Goal: Information Seeking & Learning: Learn about a topic

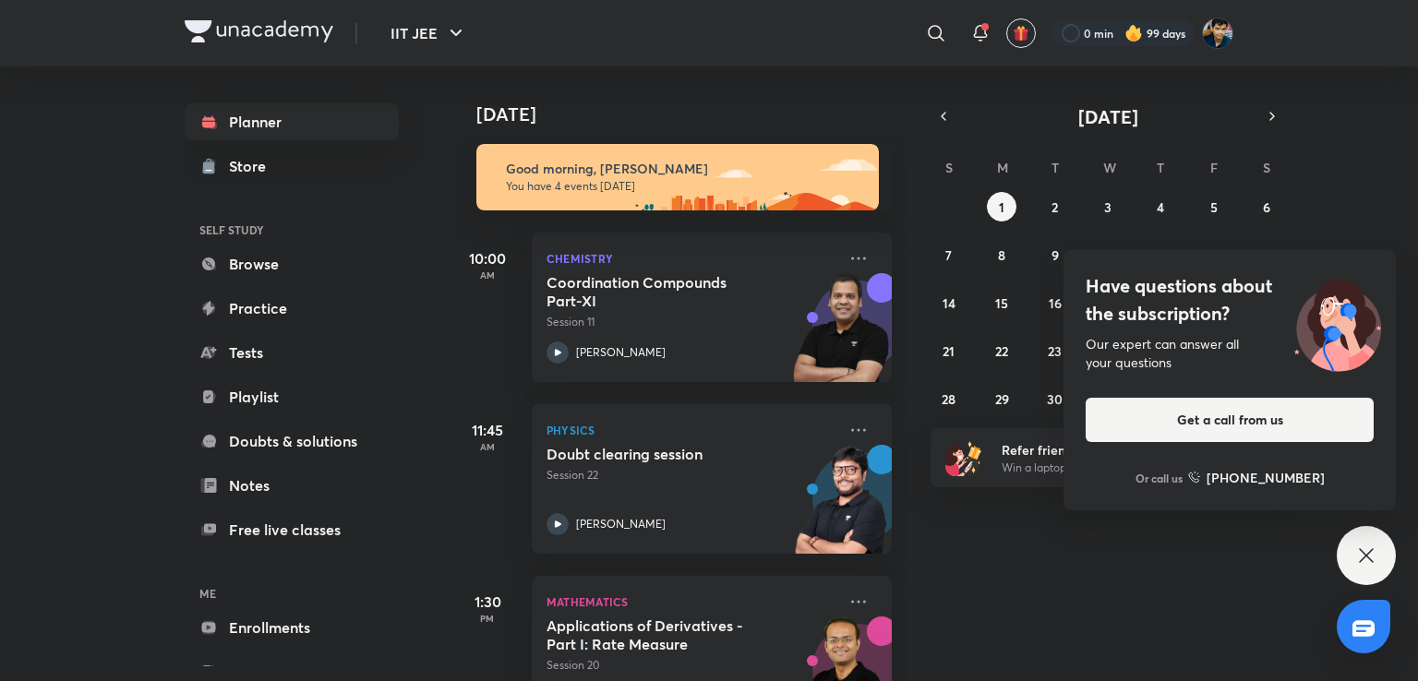
click at [1366, 566] on div "Have questions about the subscription? Our expert can answer all your questions…" at bounding box center [1366, 555] width 59 height 59
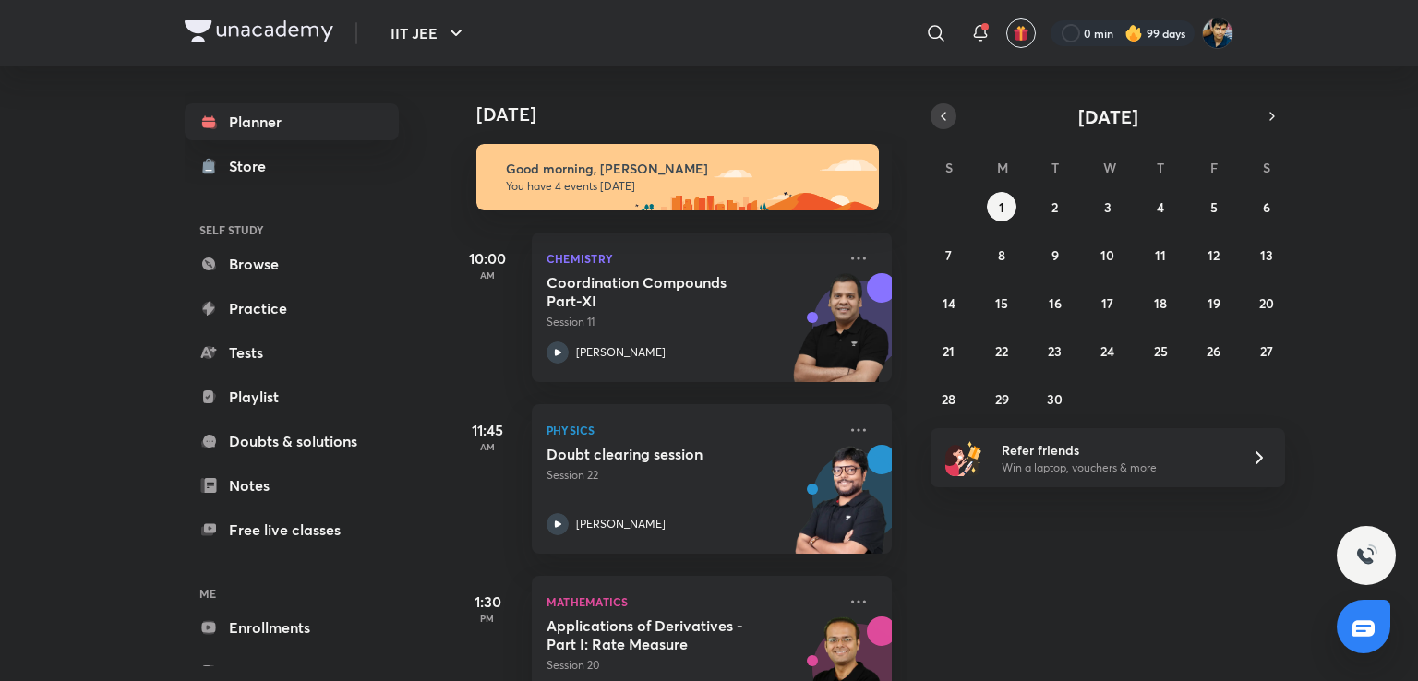
click at [941, 104] on button "button" at bounding box center [943, 116] width 26 height 26
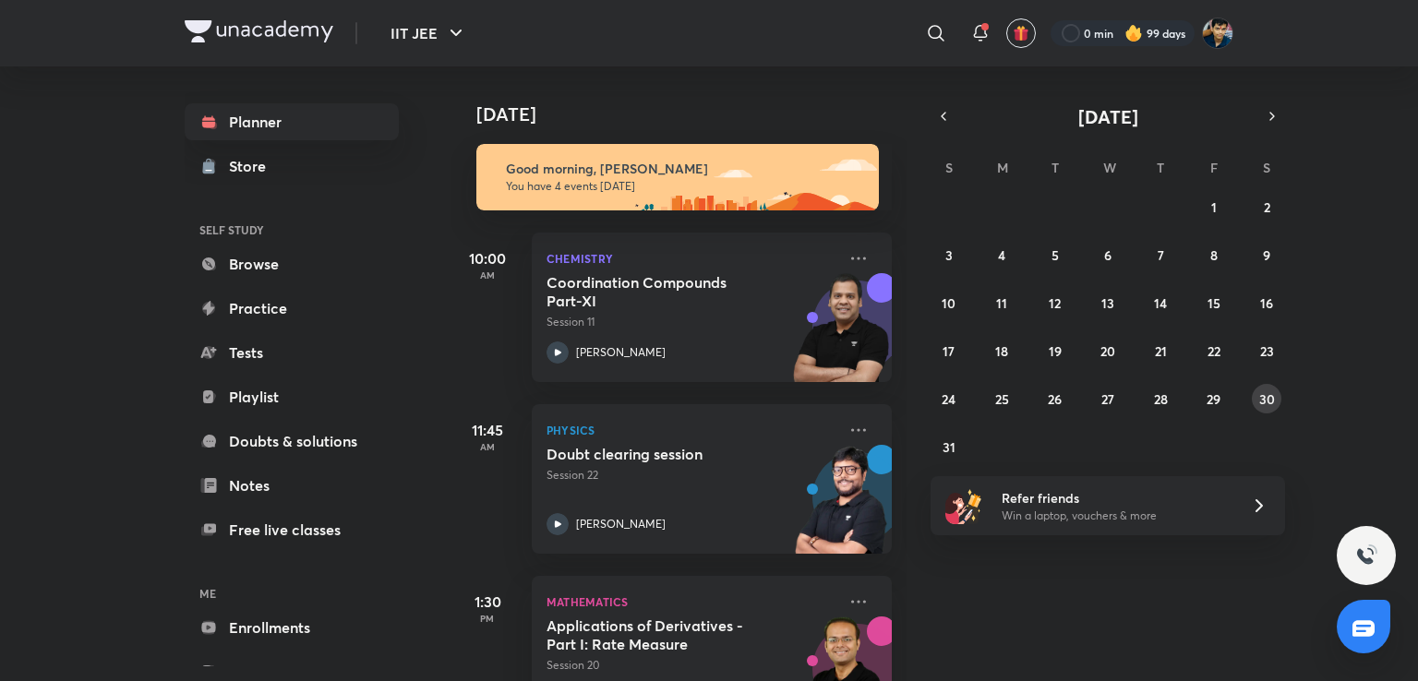
click at [1256, 405] on button "30" at bounding box center [1267, 399] width 30 height 30
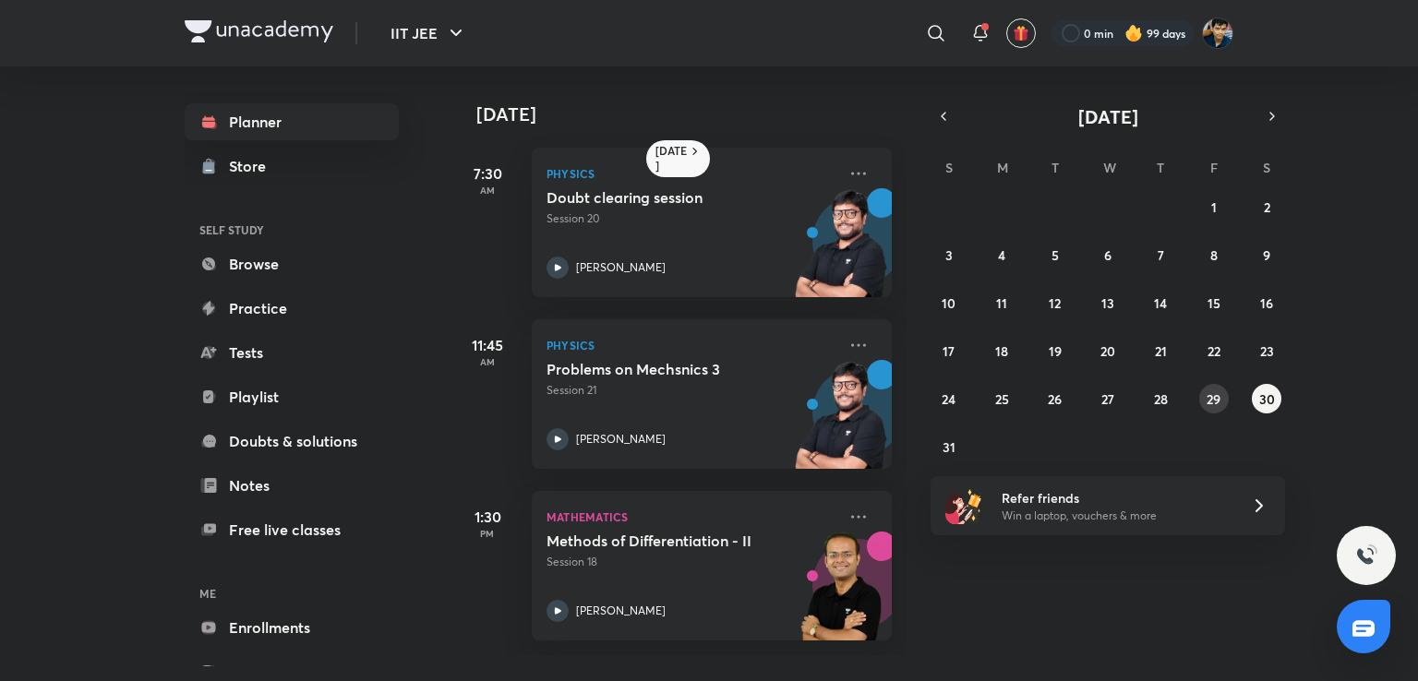
click at [1206, 405] on abbr "29" at bounding box center [1213, 399] width 14 height 18
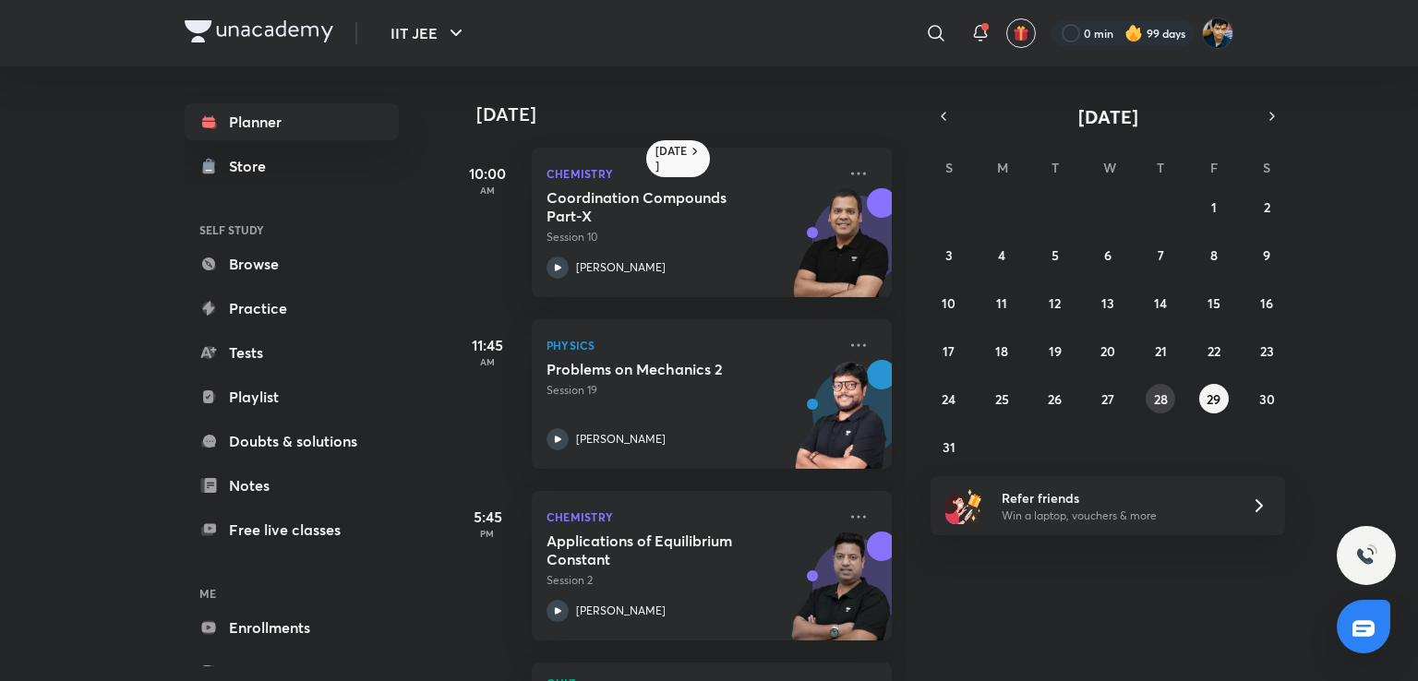
click at [1154, 405] on abbr "28" at bounding box center [1161, 399] width 14 height 18
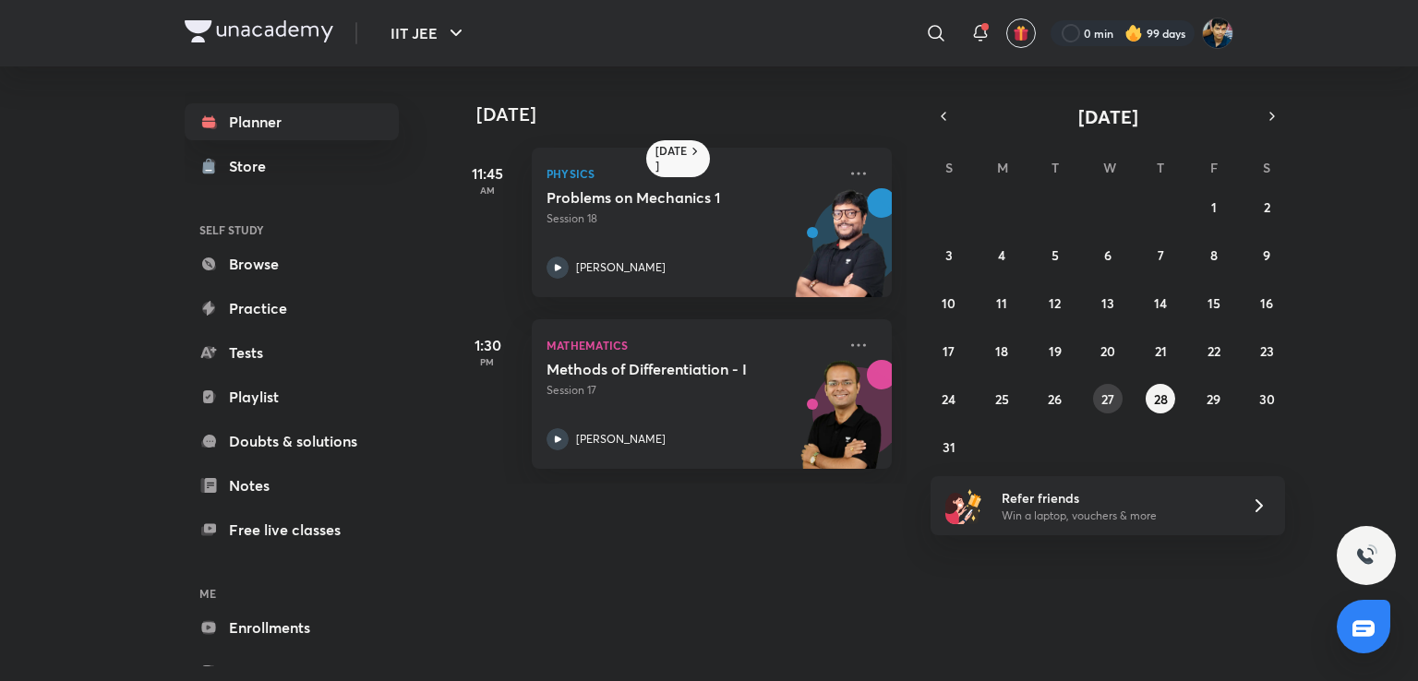
click at [1097, 394] on button "27" at bounding box center [1108, 399] width 30 height 30
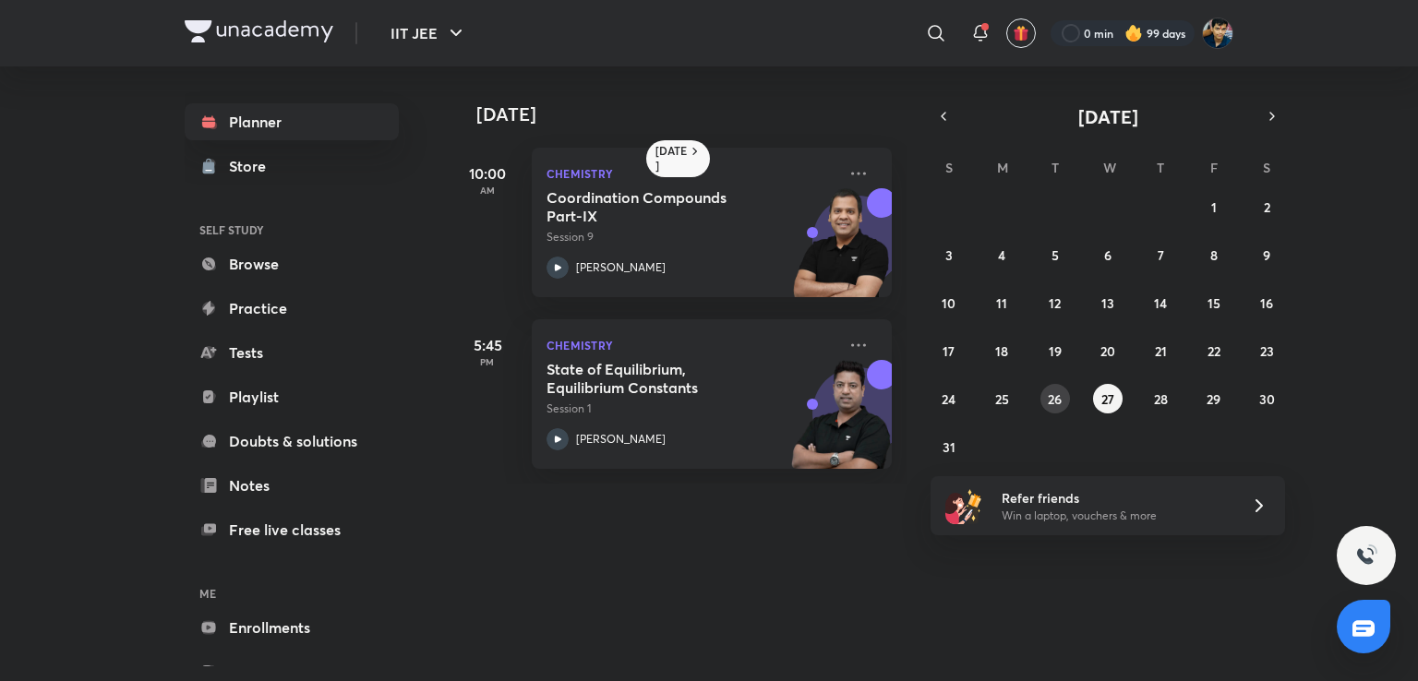
click at [1064, 401] on button "26" at bounding box center [1055, 399] width 30 height 30
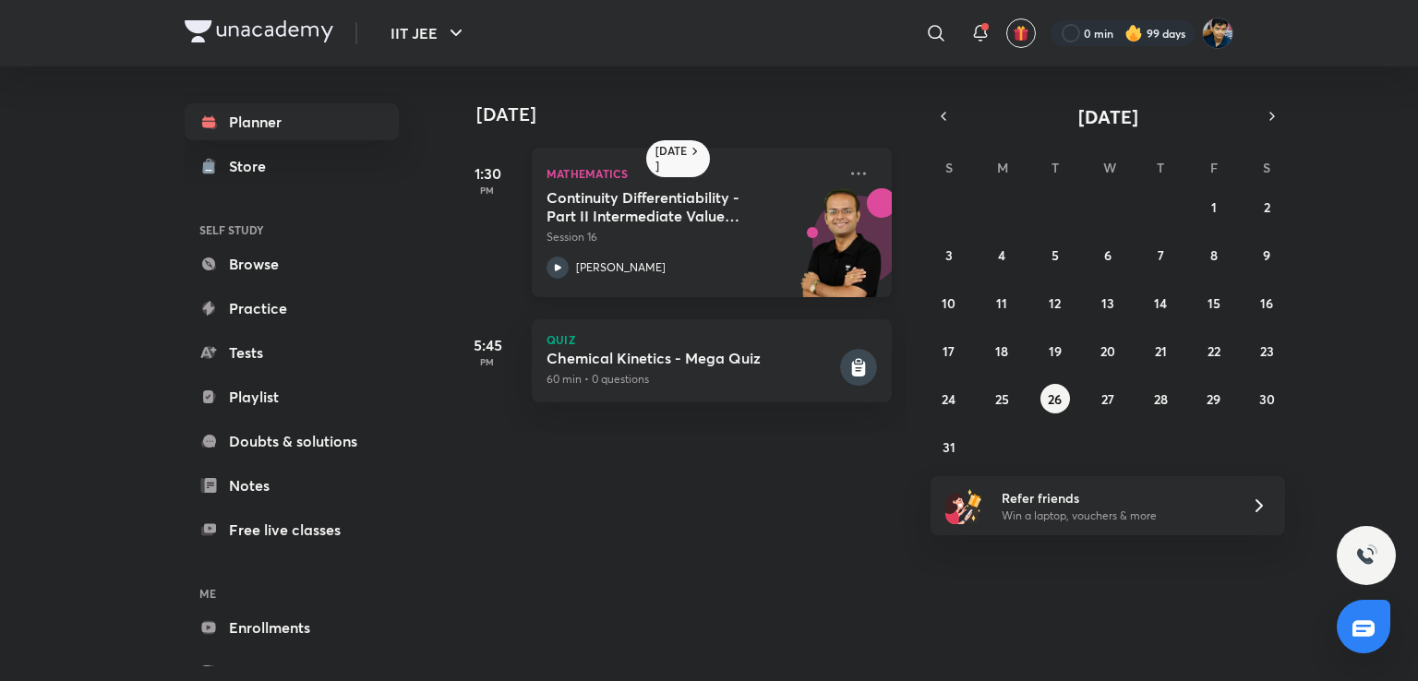
click at [761, 236] on p "Session 16" at bounding box center [691, 237] width 290 height 17
